Goal: Task Accomplishment & Management: Use online tool/utility

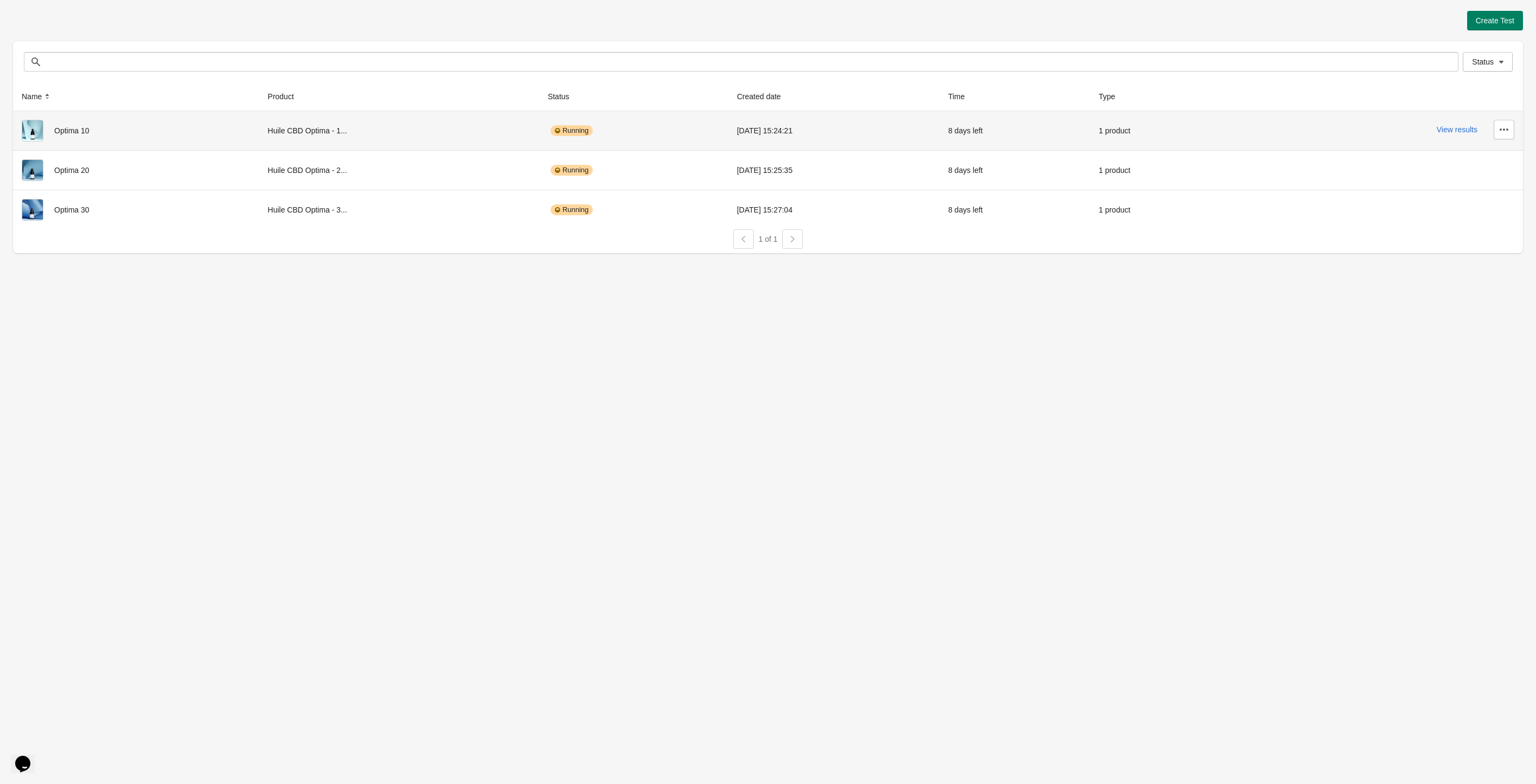
click at [1468, 134] on div "View results" at bounding box center [1377, 129] width 274 height 20
click at [1467, 128] on button "View results" at bounding box center [1457, 129] width 41 height 9
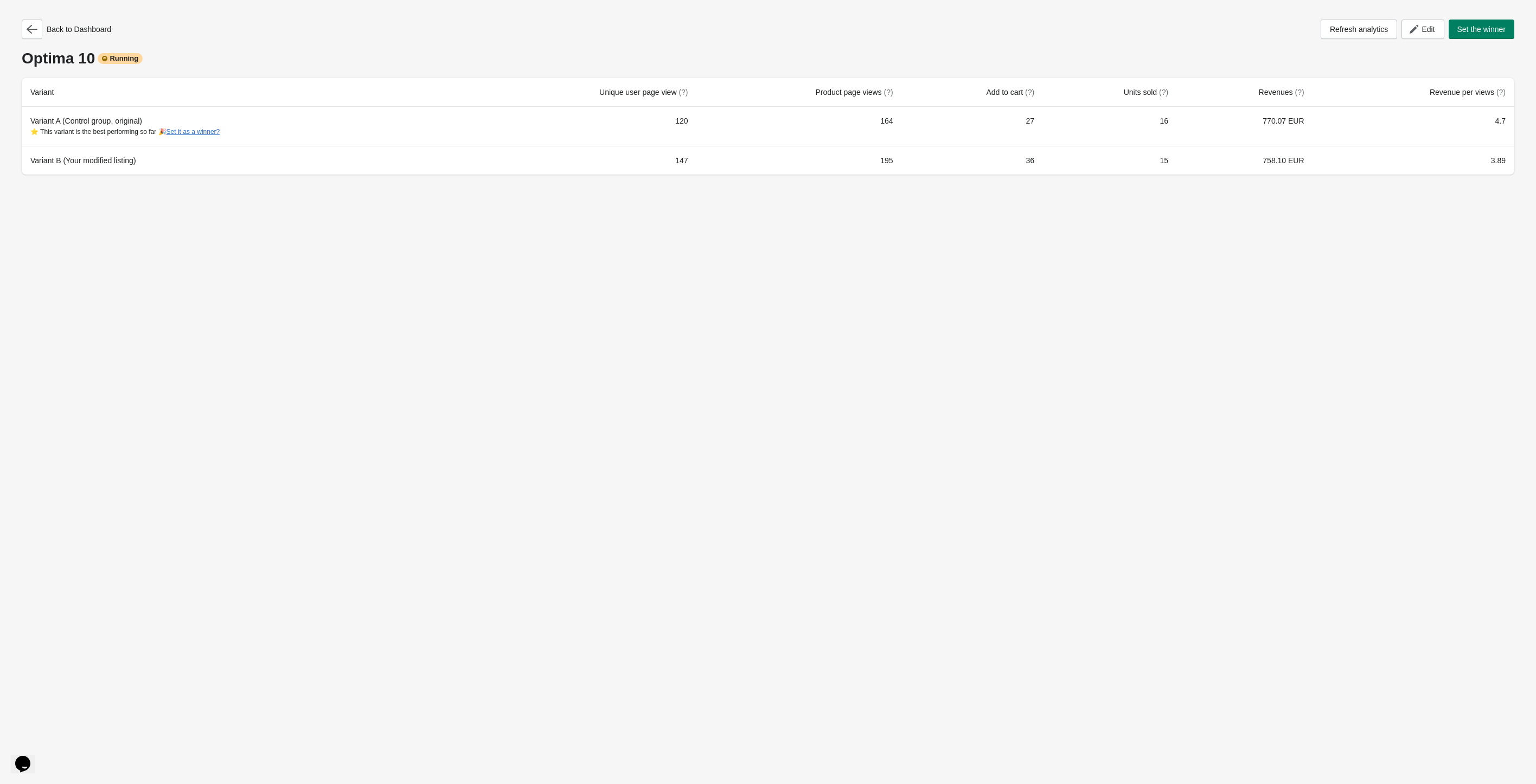
click at [24, 19] on div "Back to Dashboard Refresh analytics Edit Set the winner Optima 10 Running Varia…" at bounding box center [768, 94] width 1510 height 188
click at [36, 33] on icon "button" at bounding box center [32, 29] width 11 height 11
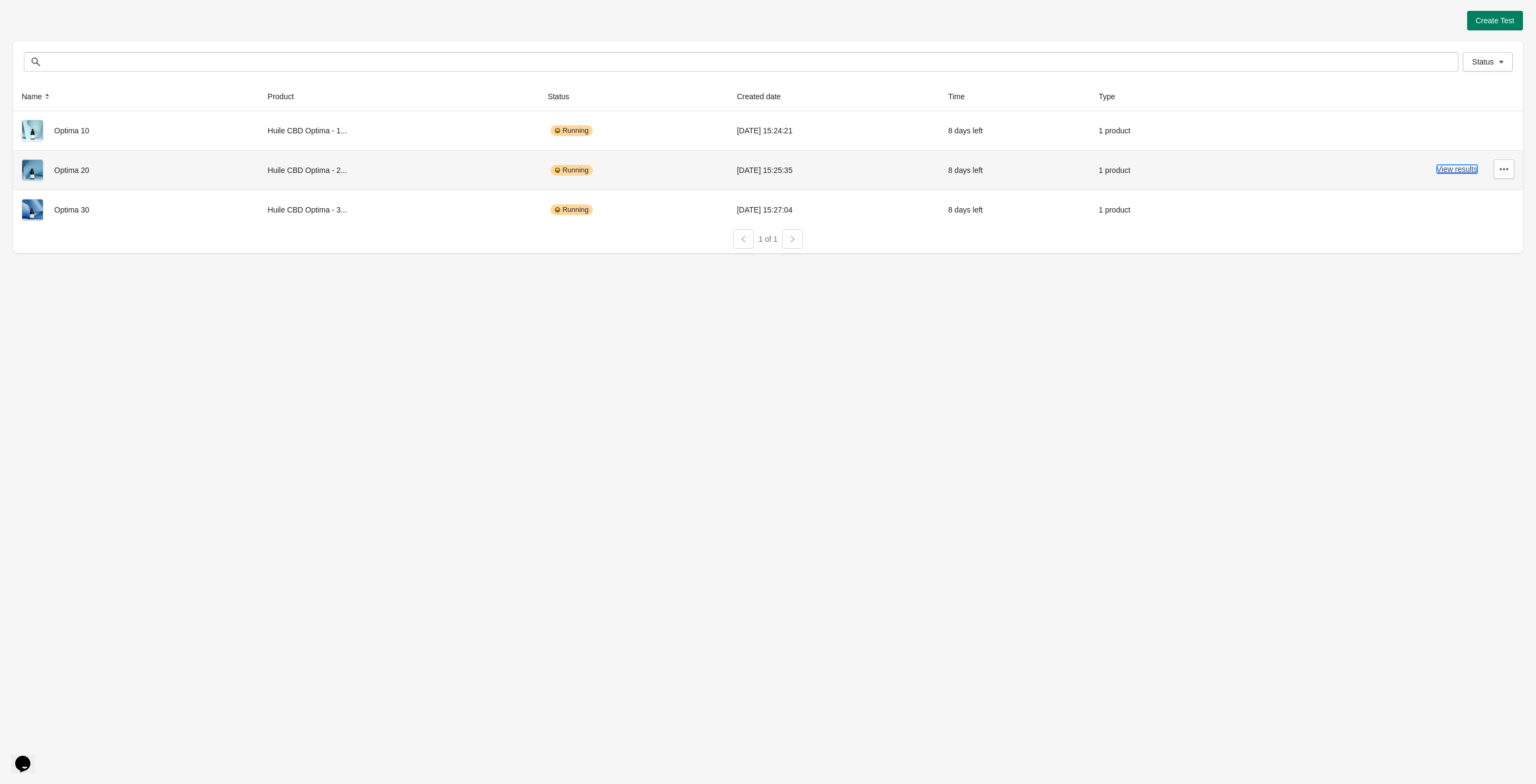
click at [1458, 166] on button "View results" at bounding box center [1457, 169] width 41 height 9
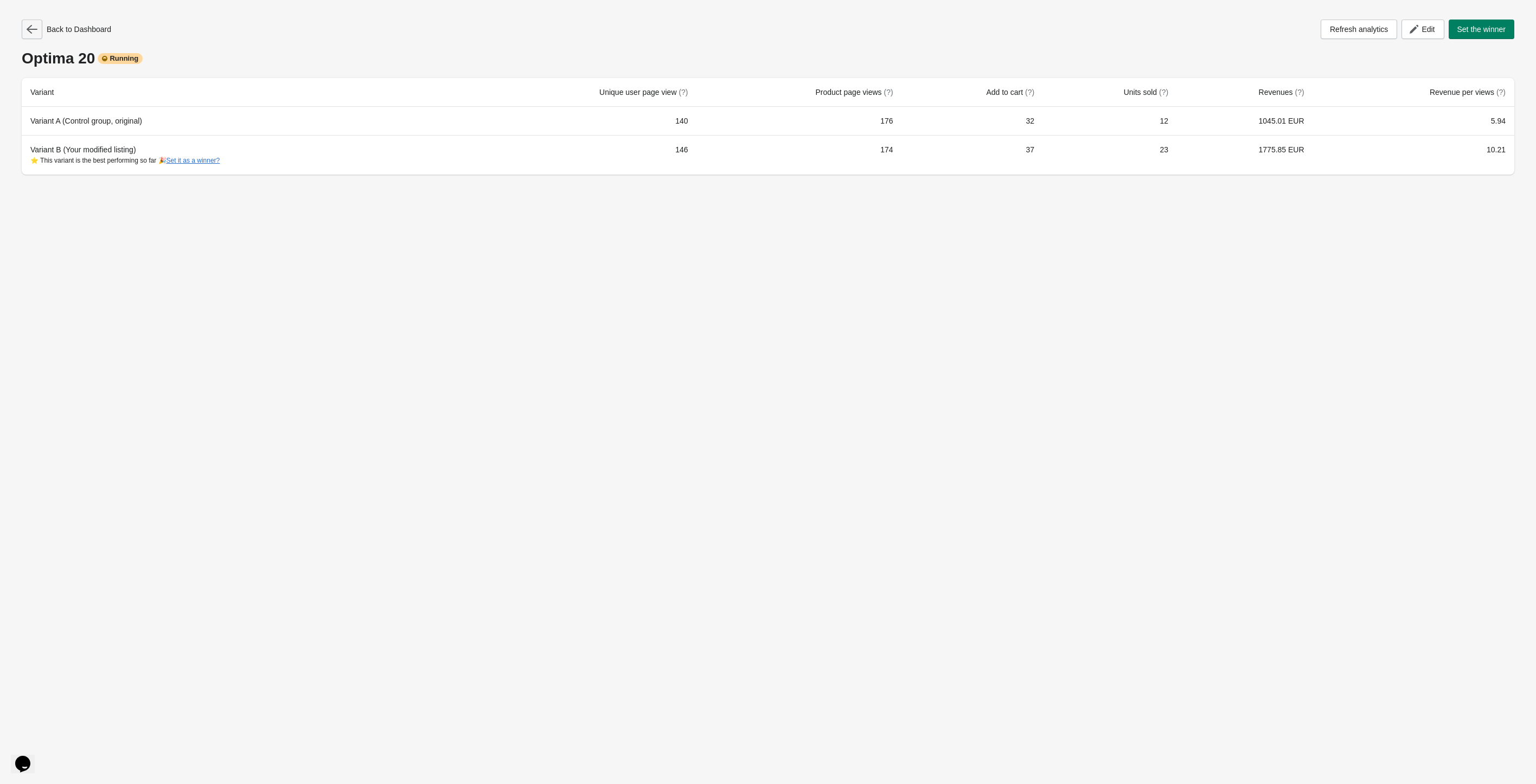
click at [39, 28] on button "button" at bounding box center [32, 29] width 20 height 20
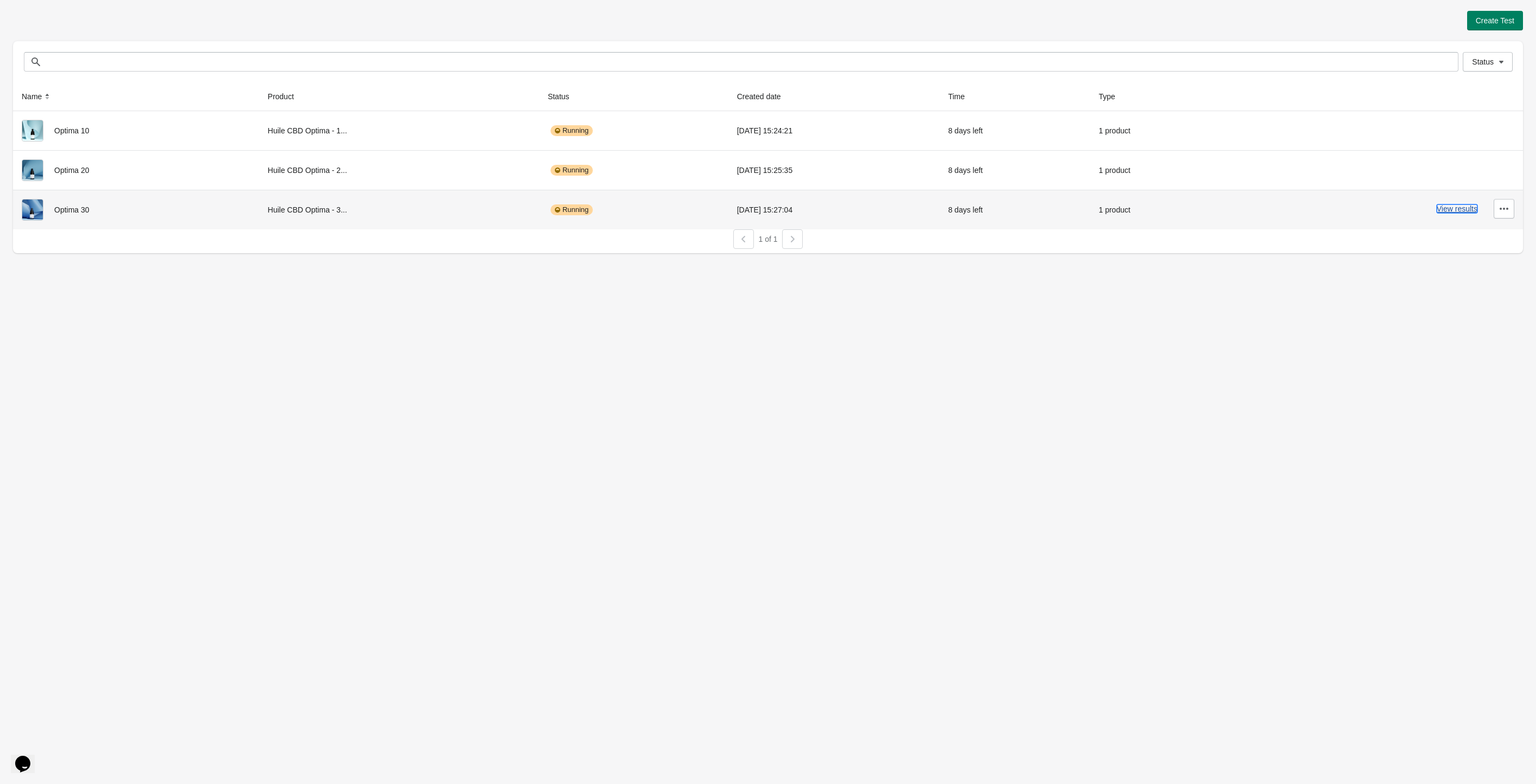
click at [1459, 211] on button "View results" at bounding box center [1457, 209] width 41 height 9
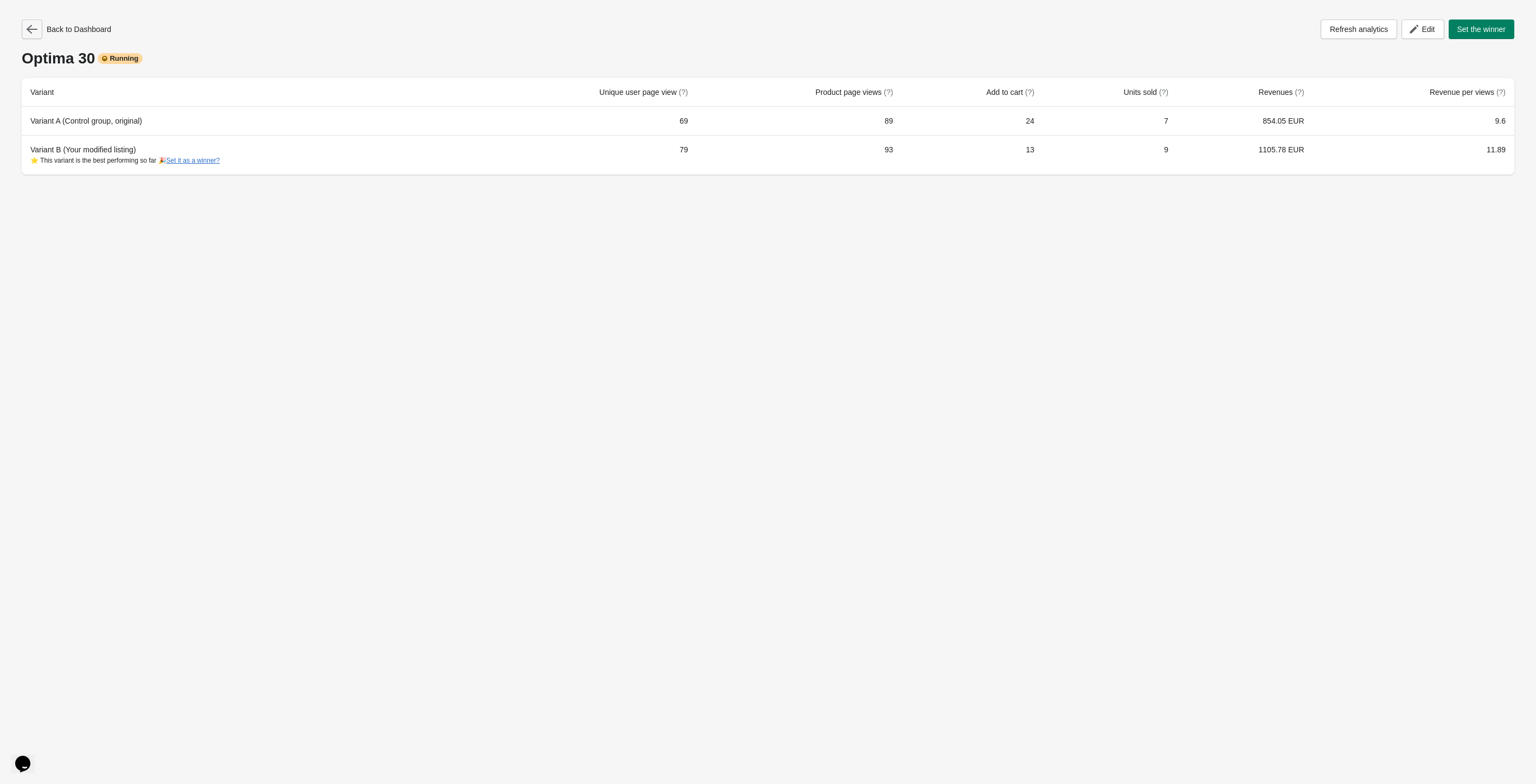
click at [27, 32] on icon "button" at bounding box center [32, 29] width 11 height 11
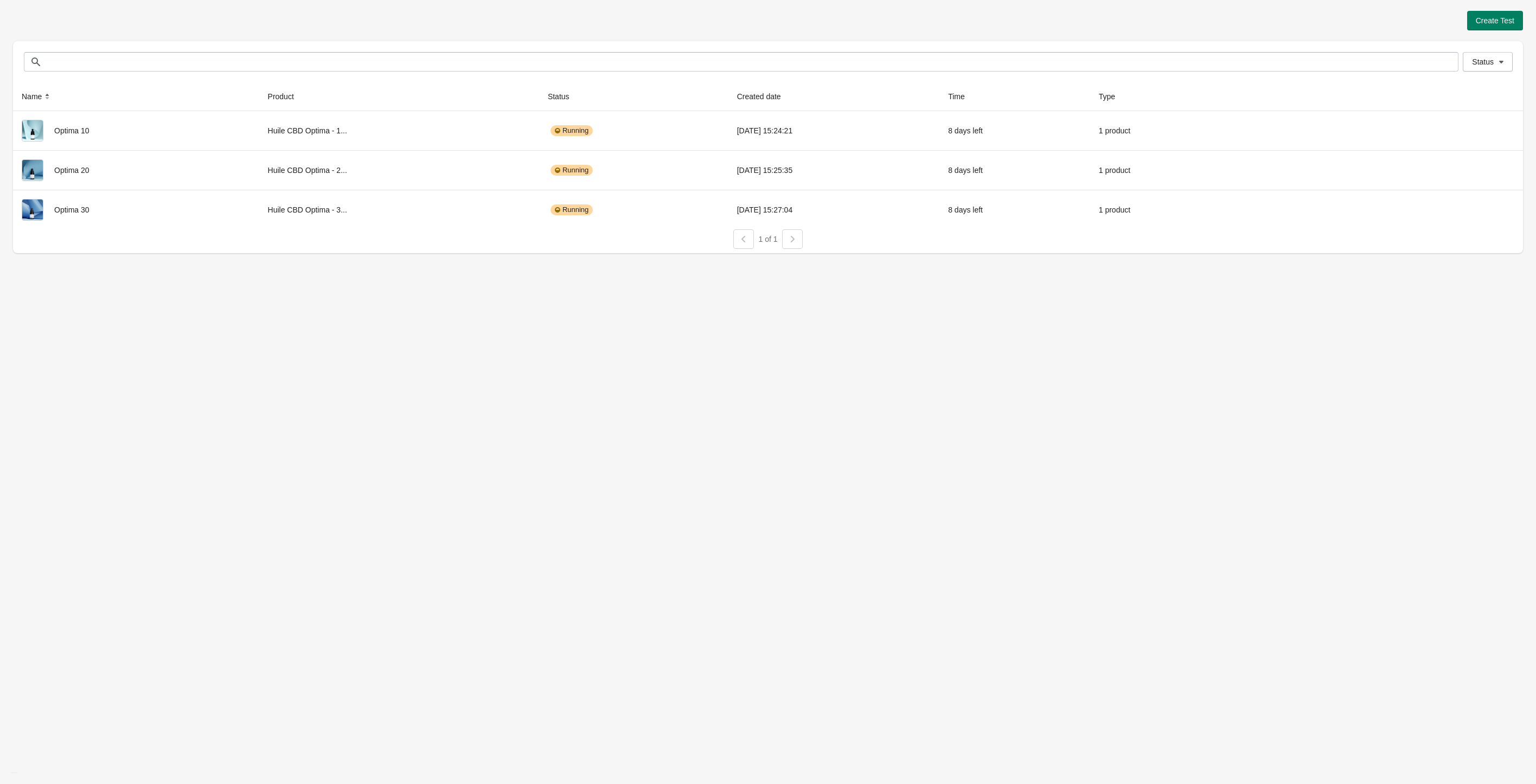
click at [656, 409] on div "Create Test Status Status Name Product Status Created date Time Type Optima 10 …" at bounding box center [768, 392] width 1536 height 784
click at [836, 388] on div "Create Test Status Status Name Product Status Created date Time Type Optima 10 …" at bounding box center [768, 392] width 1536 height 784
